Goal: Information Seeking & Learning: Learn about a topic

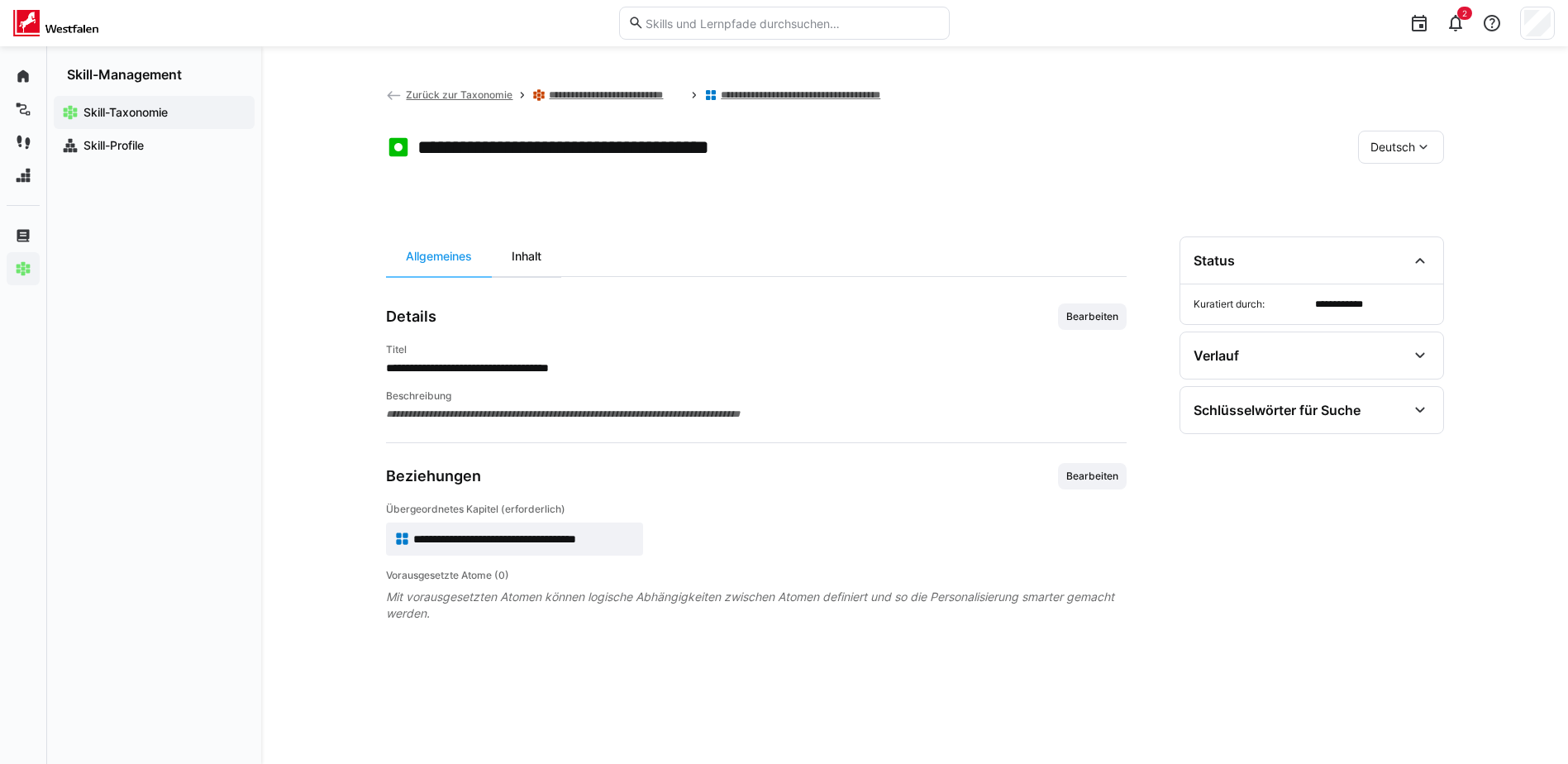
click at [541, 268] on div "Inhalt" at bounding box center [526, 256] width 69 height 40
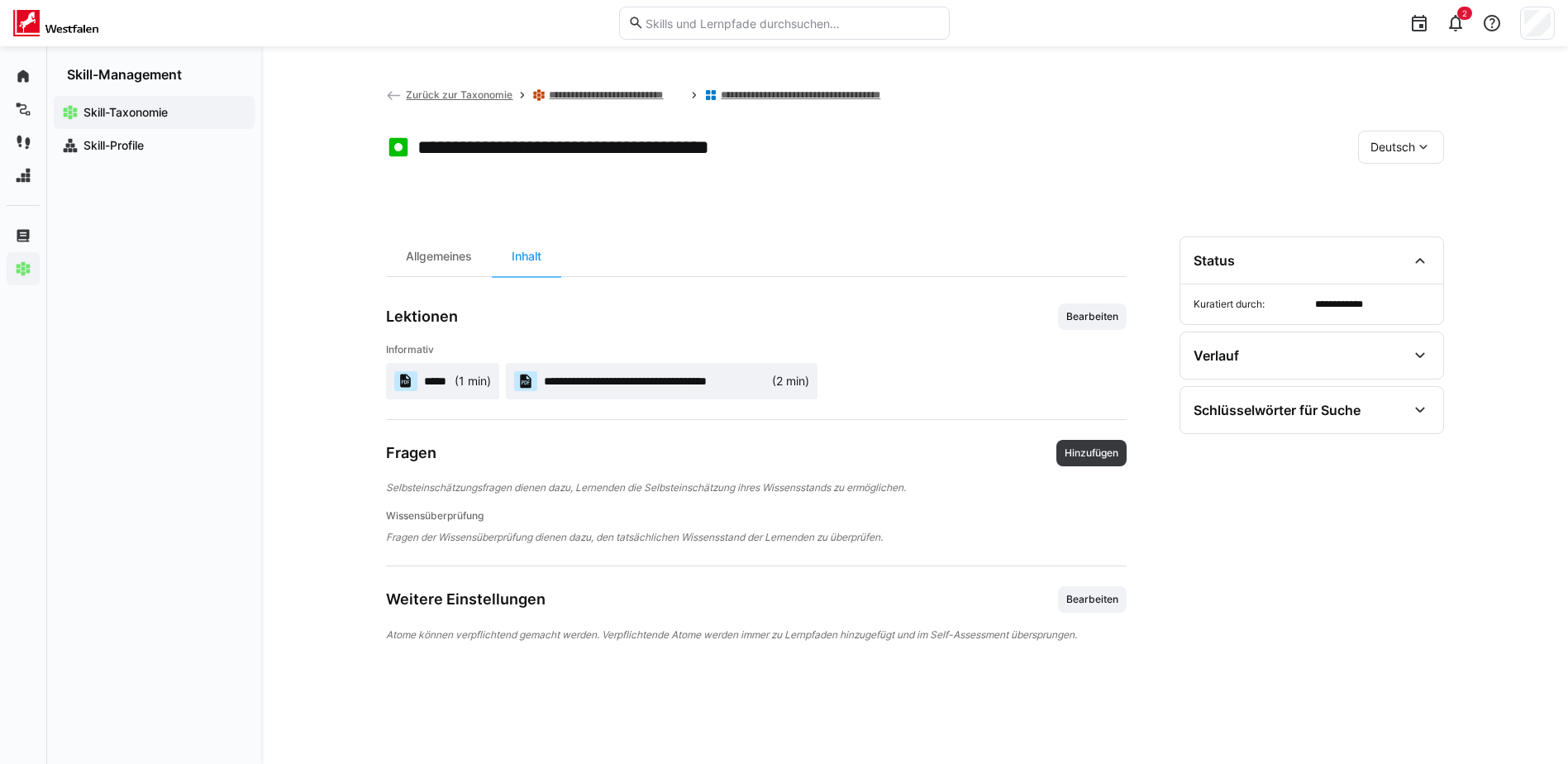
click at [455, 373] on div "(1 min)" at bounding box center [473, 381] width 36 height 16
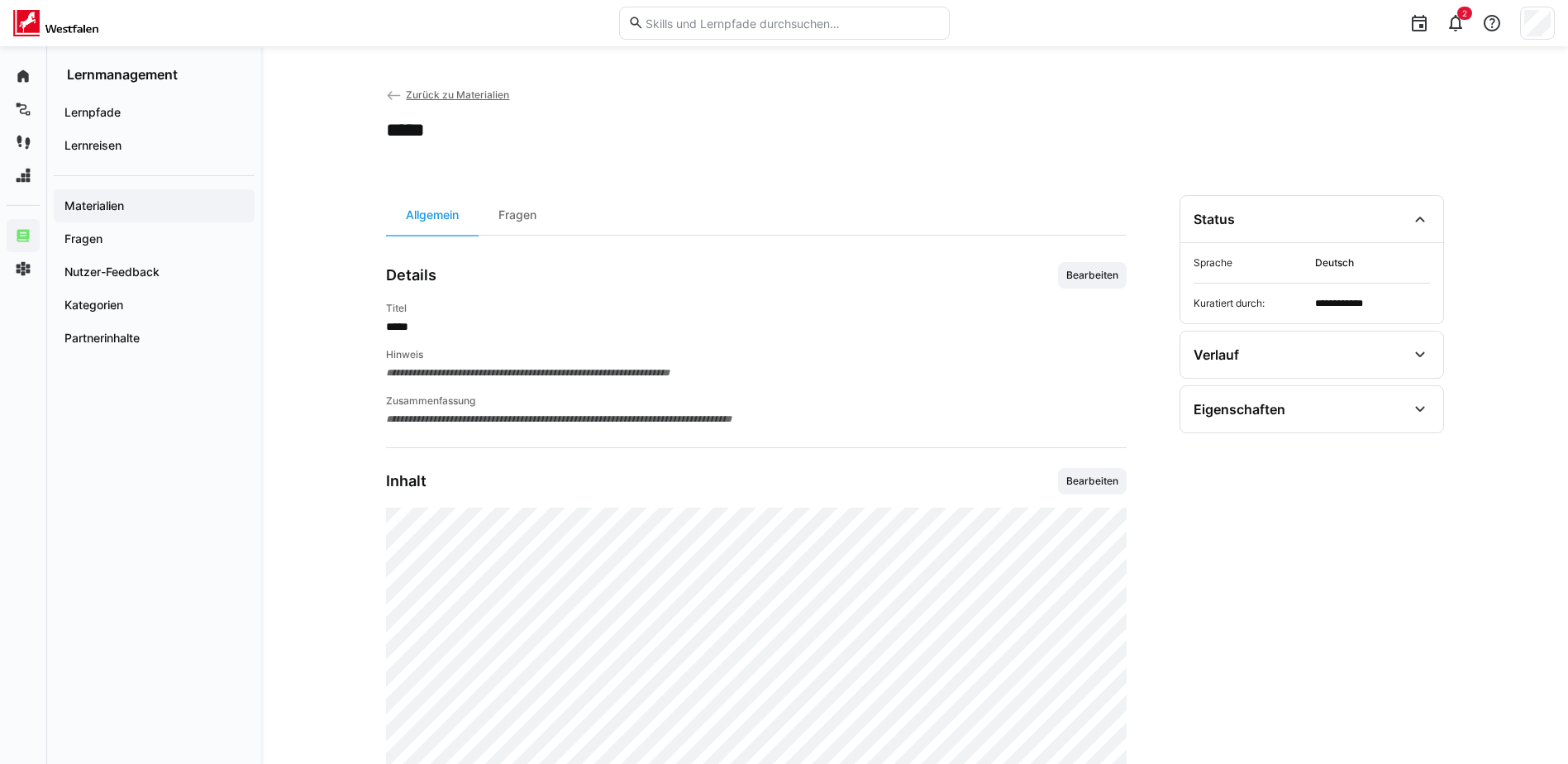
click at [449, 91] on span "Zurück zu Materialien" at bounding box center [457, 94] width 104 height 12
